Goal: Task Accomplishment & Management: Manage account settings

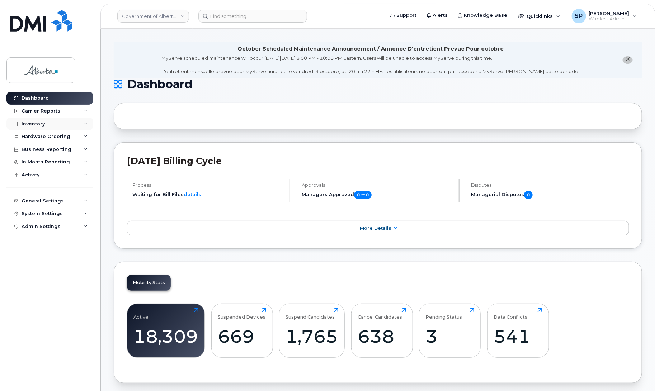
click at [52, 124] on div "Inventory" at bounding box center [49, 124] width 87 height 13
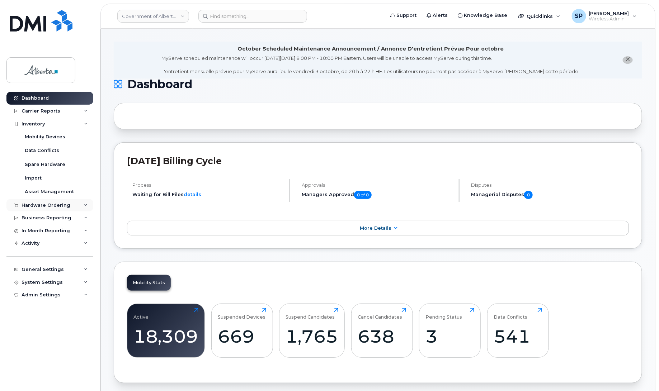
click at [43, 206] on div "Hardware Ordering" at bounding box center [46, 206] width 49 height 6
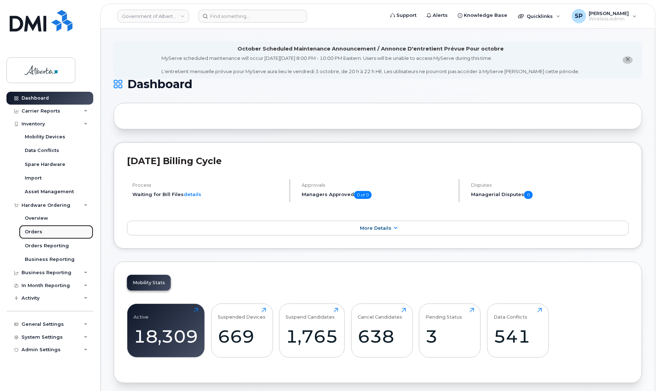
click at [36, 234] on div "Orders" at bounding box center [34, 232] width 18 height 6
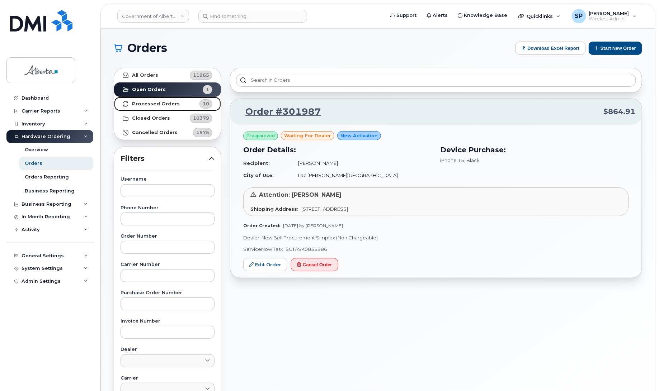
click at [149, 104] on strong "Processed Orders" at bounding box center [156, 104] width 48 height 6
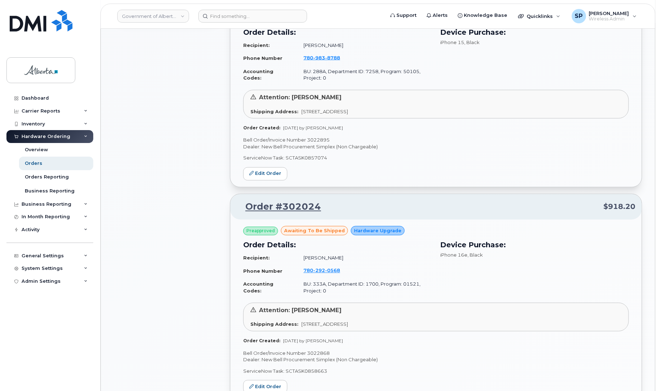
scroll to position [582, 0]
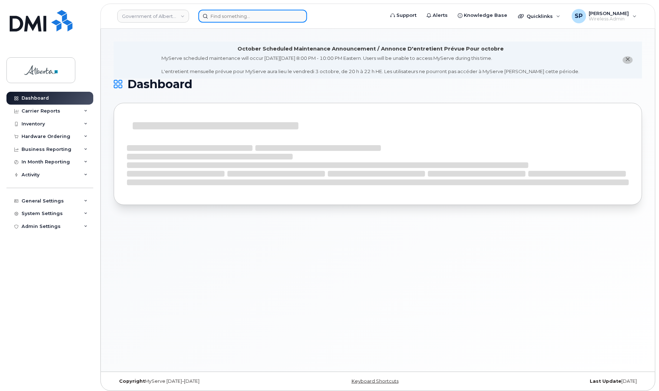
click at [253, 17] on input at bounding box center [252, 16] width 109 height 13
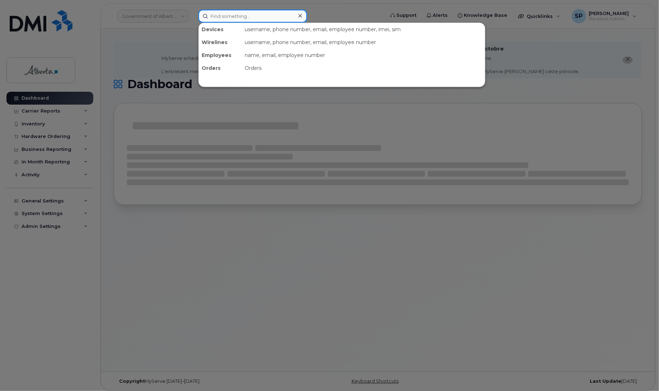
paste input "4034646656"
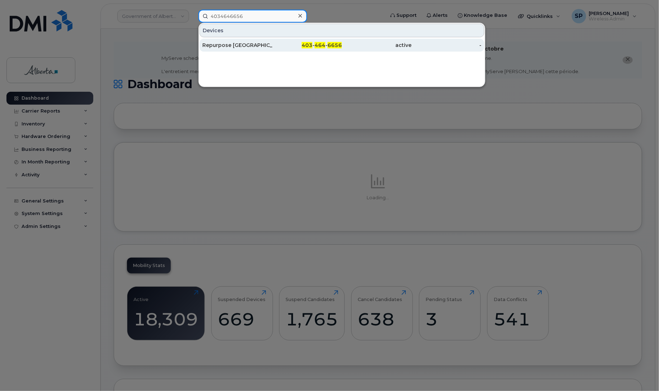
type input "4034646656"
click at [228, 44] on div "Repurpose Calgary" at bounding box center [237, 45] width 70 height 7
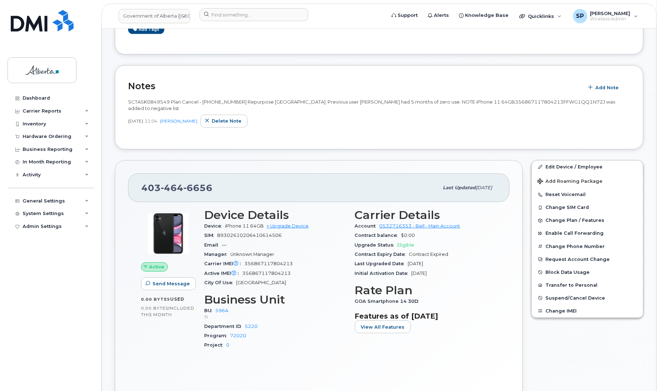
scroll to position [150, 0]
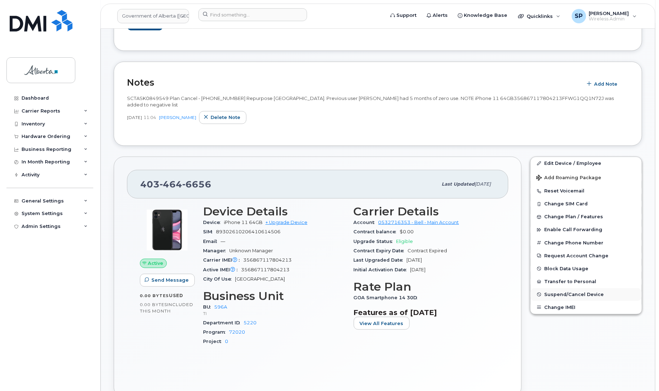
click at [565, 292] on span "Suspend/Cancel Device" at bounding box center [574, 294] width 60 height 5
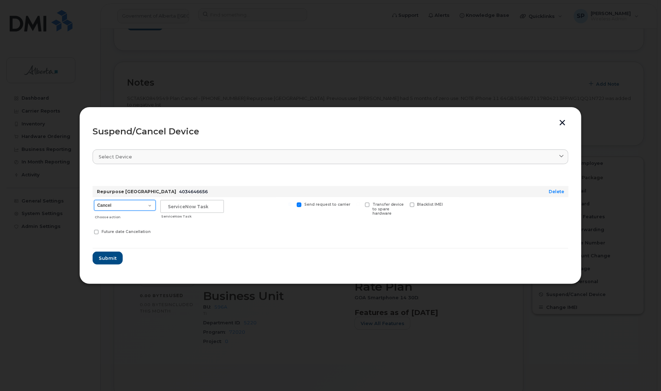
click at [112, 205] on select "Cancel Suspend - Extend Suspension Suspend - Reduced Rate Suspend - Lost Device…" at bounding box center [125, 205] width 62 height 11
select select "[object Object]"
click at [94, 200] on select "Cancel Suspend - Extend Suspension Suspend - Reduced Rate Suspend - Lost Device…" at bounding box center [125, 205] width 62 height 11
click at [187, 208] on input "text" at bounding box center [191, 206] width 63 height 13
paste input "SCTASK0849549"
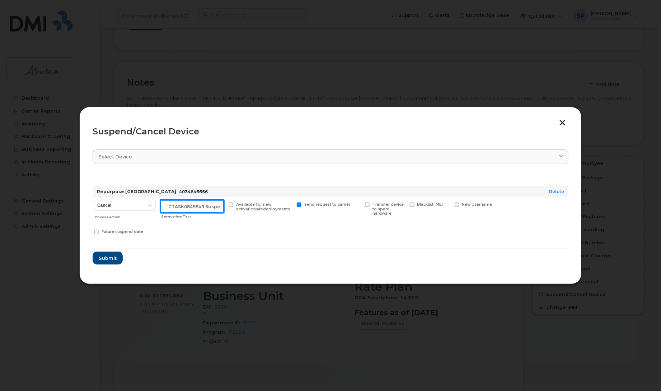
scroll to position [0, 6]
type input "SCTASK0849549 Suspend"
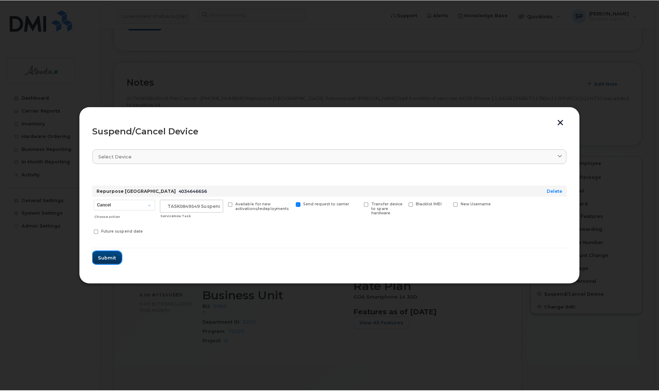
scroll to position [0, 0]
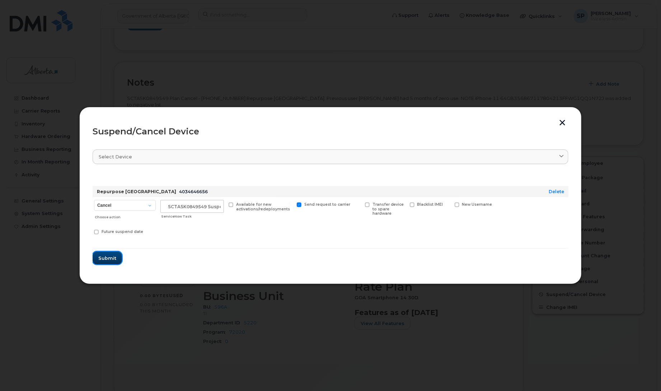
click at [111, 257] on span "Submit" at bounding box center [107, 258] width 18 height 7
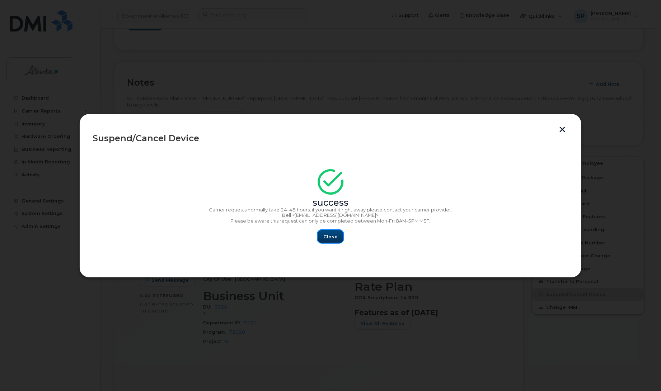
click at [331, 237] on span "Close" at bounding box center [330, 237] width 14 height 7
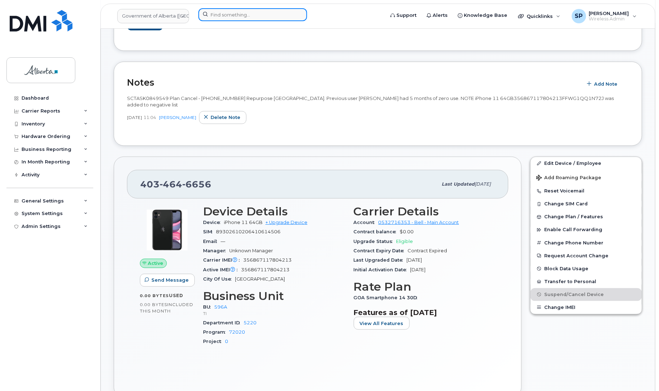
click at [225, 15] on input at bounding box center [252, 14] width 109 height 13
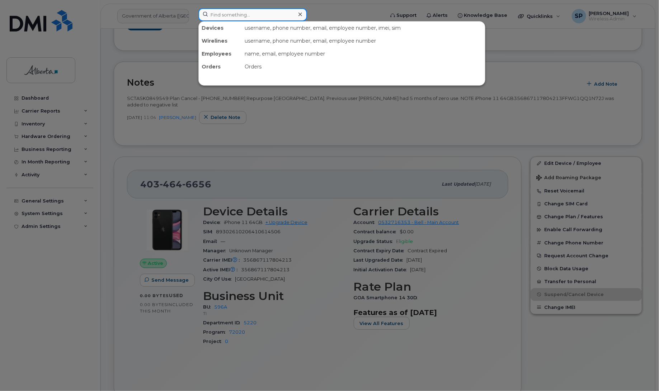
paste input "4038362769"
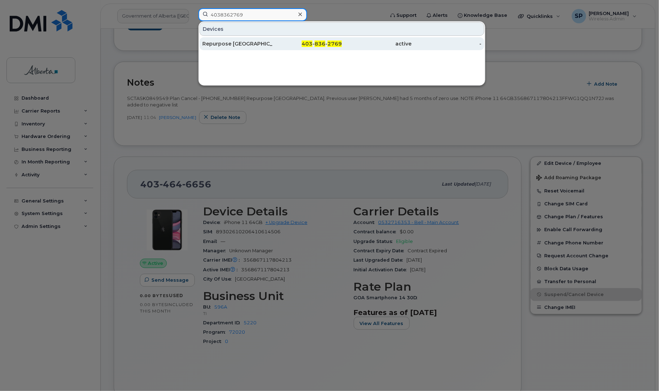
type input "4038362769"
click at [214, 45] on div "Repurpose [GEOGRAPHIC_DATA]" at bounding box center [237, 43] width 70 height 7
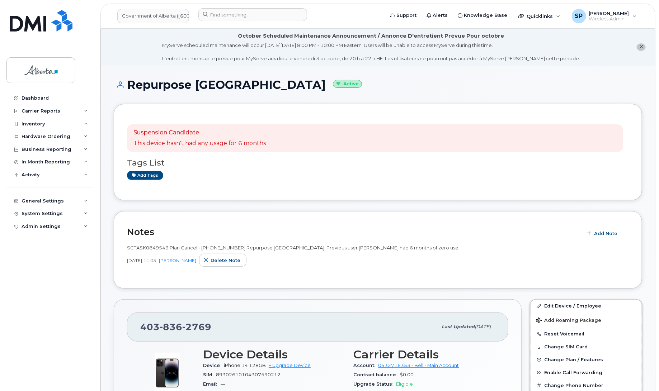
click at [460, 172] on div "Add tags" at bounding box center [375, 175] width 496 height 9
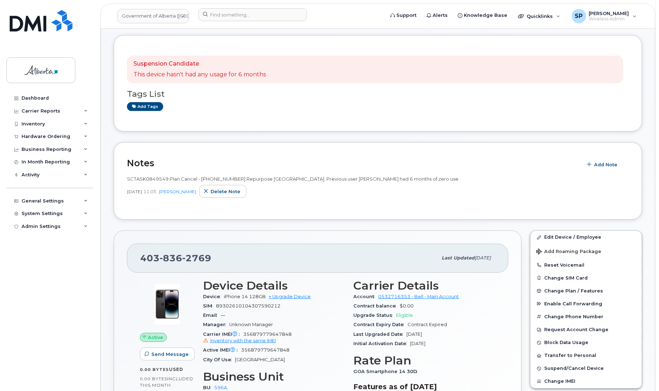
scroll to position [81, 0]
